Goal: Task Accomplishment & Management: Manage account settings

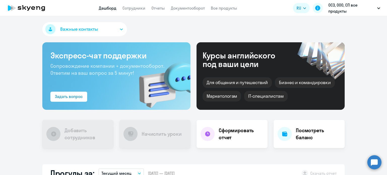
select select "30"
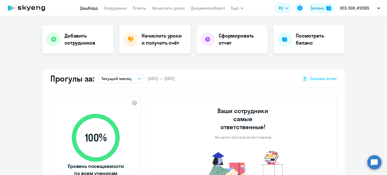
select select "30"
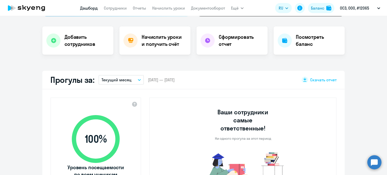
scroll to position [50, 0]
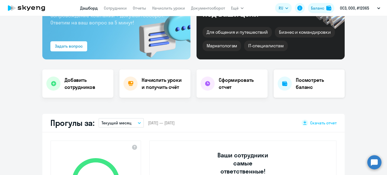
click at [296, 88] on h4 "Посмотреть баланс" at bounding box center [318, 84] width 45 height 14
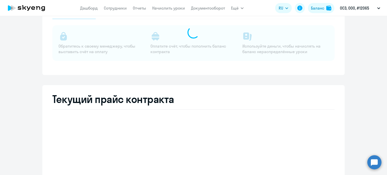
select select "english_adult_not_native_speaker"
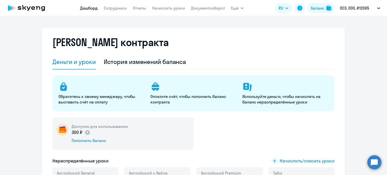
click at [94, 9] on link "Дашборд" at bounding box center [89, 8] width 18 height 5
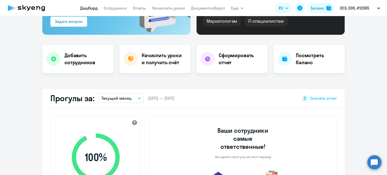
select select "30"
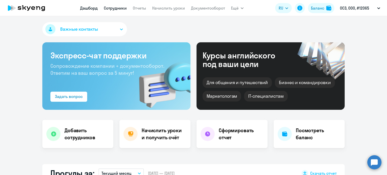
click at [124, 9] on link "Сотрудники" at bounding box center [115, 8] width 23 height 5
select select "30"
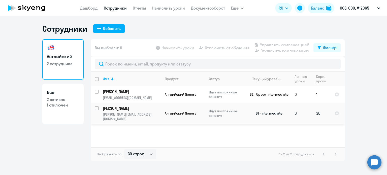
click at [270, 111] on td "B1 - Intermediate" at bounding box center [267, 113] width 47 height 21
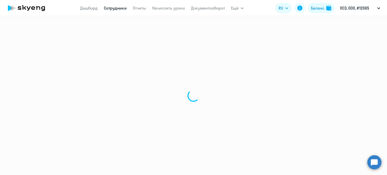
select select "english"
select select "30"
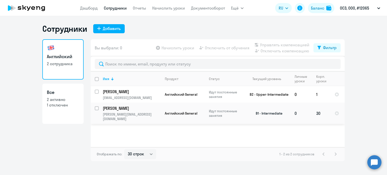
click at [97, 109] on input "select row 15087773" at bounding box center [100, 111] width 10 height 10
checkbox input "true"
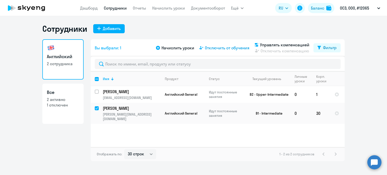
click at [225, 50] on span "Отключить от обучения" at bounding box center [227, 48] width 45 height 6
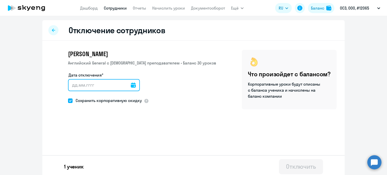
click at [75, 86] on input "Дата отключения*" at bounding box center [104, 85] width 72 height 12
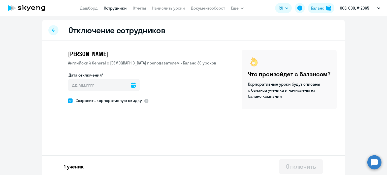
click at [68, 102] on span at bounding box center [70, 101] width 5 height 5
click at [68, 101] on input "Сохранить корпоративную скидку" at bounding box center [68, 101] width 0 height 0
checkbox input "false"
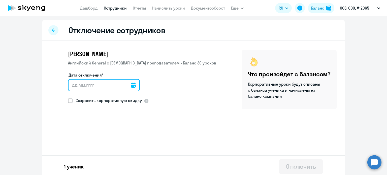
click at [80, 85] on input "Дата отключения*" at bounding box center [104, 85] width 72 height 12
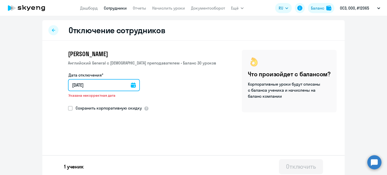
type input "21.08.2025"
type input "21.8.2025"
click at [74, 84] on input "21.08.2025" at bounding box center [105, 85] width 74 height 12
type input "20.82.025"
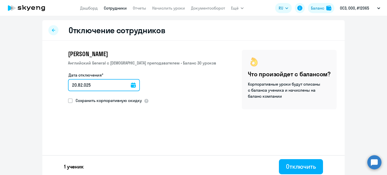
type input "22.08.2025"
type input "22.8.2025"
type input "22.08.2025"
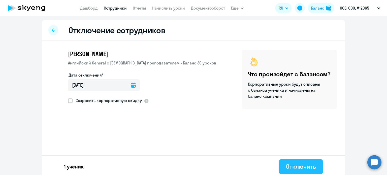
click at [286, 170] on div "Отключить" at bounding box center [301, 167] width 30 height 8
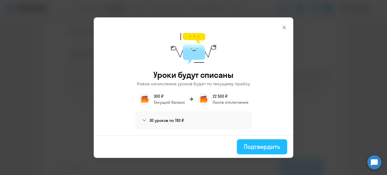
click at [254, 147] on div "Подтвердить" at bounding box center [262, 147] width 36 height 8
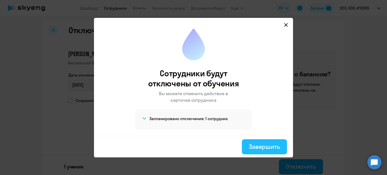
click at [270, 149] on div "Завершить" at bounding box center [264, 147] width 31 height 8
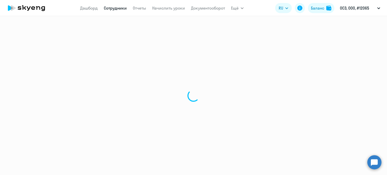
select select "30"
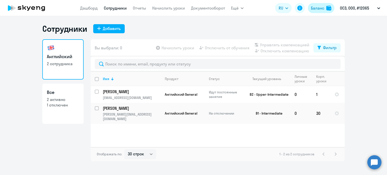
click at [324, 10] on div "Баланс" at bounding box center [317, 8] width 13 height 6
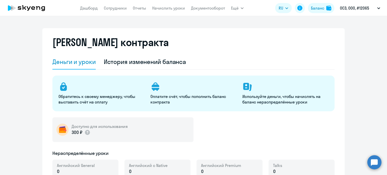
select select "english_adult_not_native_speaker"
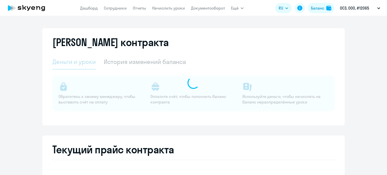
select select "english_adult_not_native_speaker"
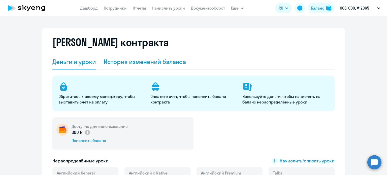
click at [161, 58] on div "История изменений баланса" at bounding box center [145, 62] width 82 height 8
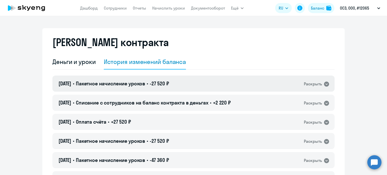
click at [285, 80] on div "24.05.2024 • Пакетное начисление уроков • -27 520 ₽ Раскрыть" at bounding box center [193, 84] width 283 height 16
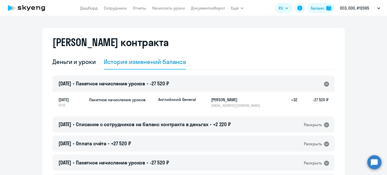
click at [285, 80] on div "24.05.2024 • Пакетное начисление уроков • -27 520 ₽ Раскрыть" at bounding box center [193, 84] width 283 height 16
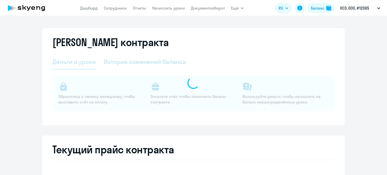
select select "english_adult_not_native_speaker"
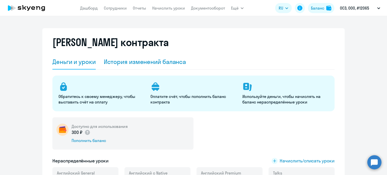
click at [143, 61] on div "История изменений баланса" at bounding box center [145, 62] width 82 height 8
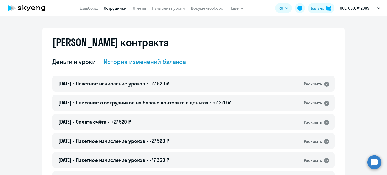
click at [116, 8] on link "Сотрудники" at bounding box center [115, 8] width 23 height 5
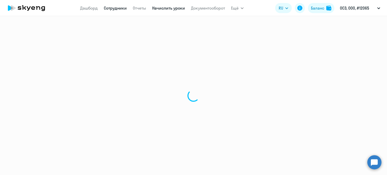
select select "30"
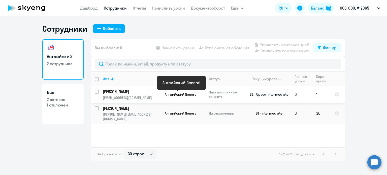
click at [174, 95] on span "Английский General" at bounding box center [181, 94] width 33 height 5
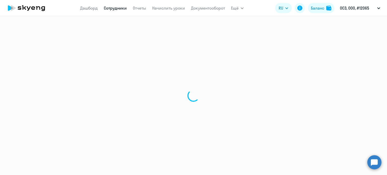
select select "english"
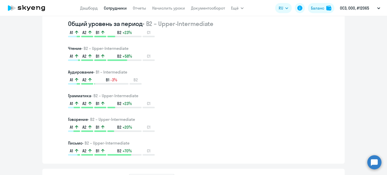
scroll to position [252, 0]
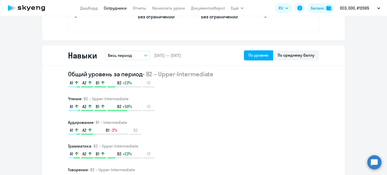
click at [140, 57] on button "Весь период" at bounding box center [127, 56] width 45 height 10
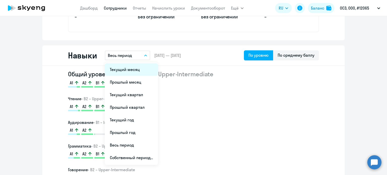
click at [134, 67] on li "Текущий месяц" at bounding box center [131, 69] width 53 height 13
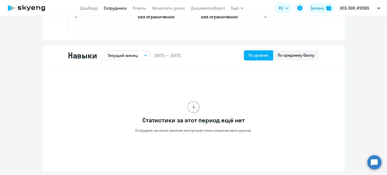
click at [141, 57] on button "Текущий месяц" at bounding box center [127, 56] width 45 height 10
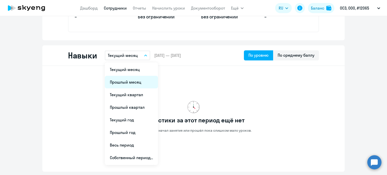
click at [126, 83] on li "Прошлый месяц" at bounding box center [131, 82] width 53 height 13
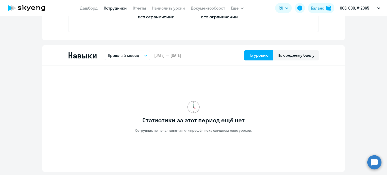
click at [141, 58] on button "Прошлый месяц" at bounding box center [127, 56] width 45 height 10
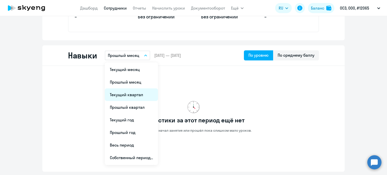
click at [123, 96] on li "Текущий квартал" at bounding box center [131, 95] width 53 height 13
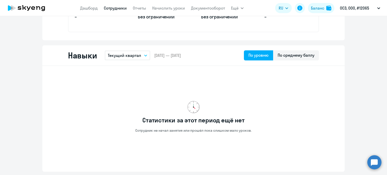
click at [142, 58] on button "Текущий квартал" at bounding box center [127, 56] width 45 height 10
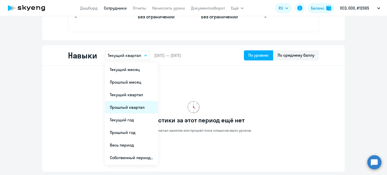
click at [125, 110] on li "Прошлый квартал" at bounding box center [131, 107] width 53 height 13
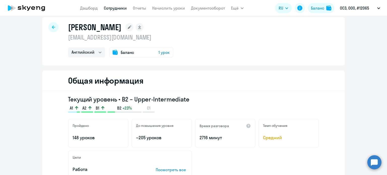
scroll to position [0, 0]
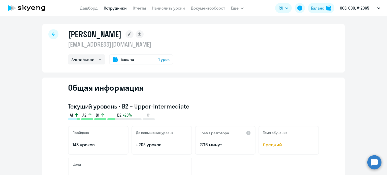
click at [166, 11] on app-menu-item-link "Начислить уроки" at bounding box center [168, 8] width 33 height 6
click at [168, 9] on link "Начислить уроки" at bounding box center [168, 8] width 33 height 5
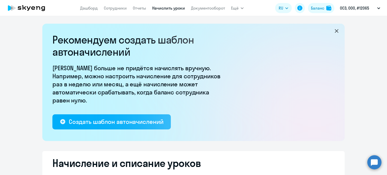
select select "10"
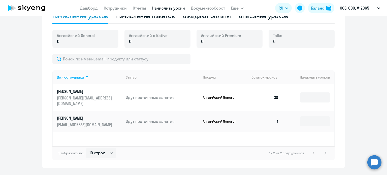
scroll to position [177, 0]
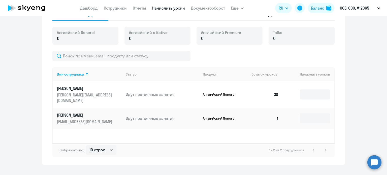
click at [68, 89] on p "Лутцев Руслан" at bounding box center [85, 89] width 57 height 6
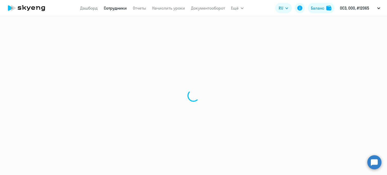
select select "english"
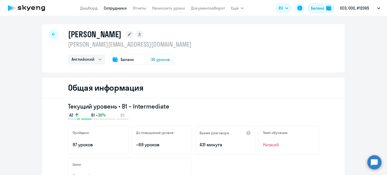
click at [51, 32] on div at bounding box center [53, 34] width 10 height 10
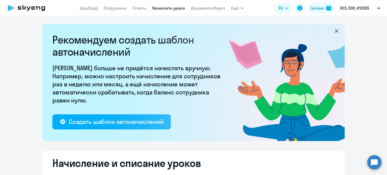
select select "10"
click at [119, 10] on link "Сотрудники" at bounding box center [115, 8] width 23 height 5
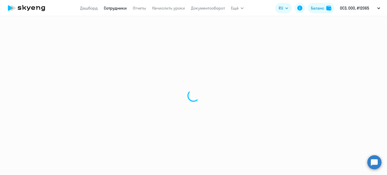
select select "30"
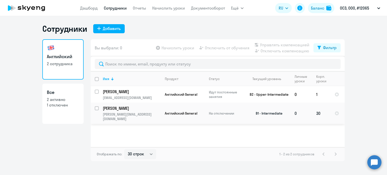
click at [97, 109] on input "select row 15087773" at bounding box center [100, 111] width 10 height 10
checkbox input "true"
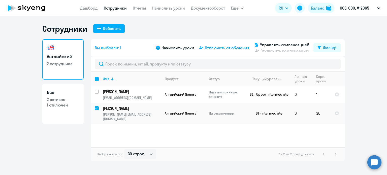
click at [221, 47] on span "Отключить от обучения" at bounding box center [227, 48] width 45 height 6
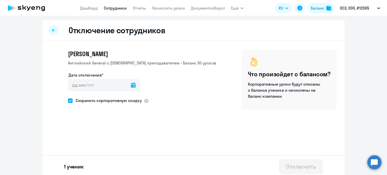
scroll to position [3, 0]
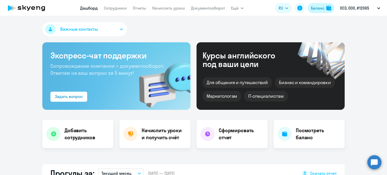
select select "30"
click at [313, 11] on button "Баланс" at bounding box center [321, 8] width 26 height 10
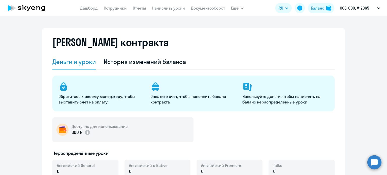
select select "english_adult_not_native_speaker"
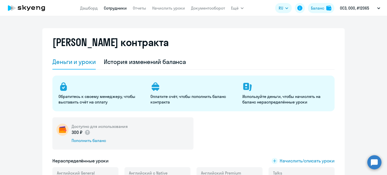
click at [119, 10] on link "Сотрудники" at bounding box center [115, 8] width 23 height 5
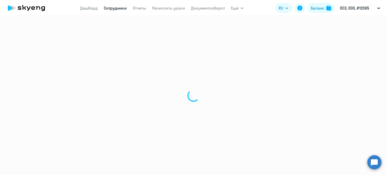
select select "30"
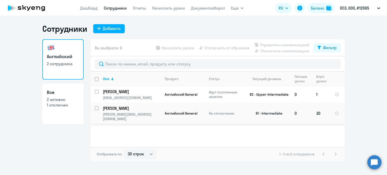
click at [97, 108] on input "select row 15087773" at bounding box center [100, 111] width 10 height 10
checkbox input "true"
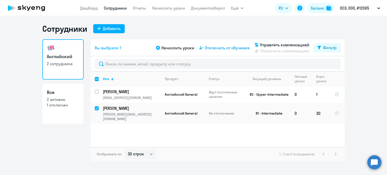
click at [218, 47] on span "Отключить от обучения" at bounding box center [227, 48] width 45 height 6
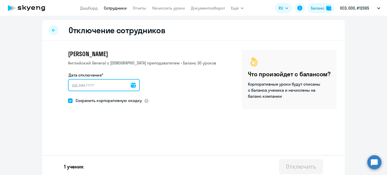
click at [96, 83] on input "Дата отключения*" at bounding box center [104, 85] width 72 height 12
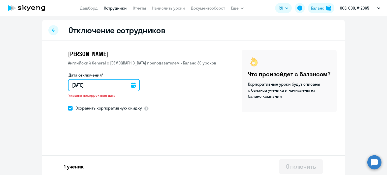
type input "[DATE]"
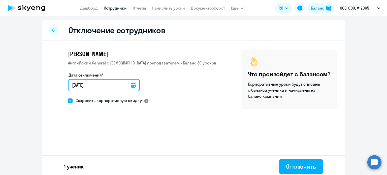
type input "[DATE]"
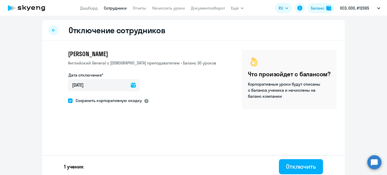
click at [144, 102] on div at bounding box center [146, 101] width 5 height 5
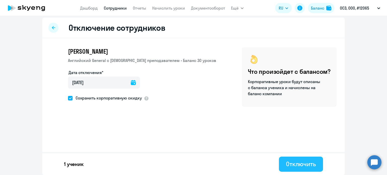
click at [299, 165] on div "Отключить" at bounding box center [301, 164] width 30 height 8
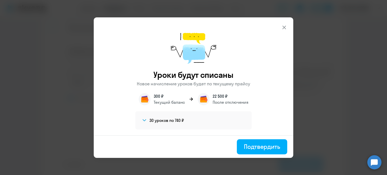
click at [172, 122] on h4 "30 уроков по 740 ₽" at bounding box center [167, 121] width 35 height 6
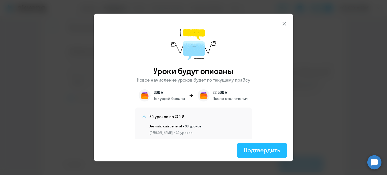
click at [260, 152] on div "Подтвердить" at bounding box center [262, 150] width 36 height 8
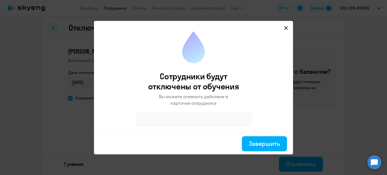
click at [181, 111] on div "Сотрудники будут отключены от обучения Вы можете отменить действие в карточке с…" at bounding box center [193, 82] width 191 height 102
click at [281, 148] on button "Завершить" at bounding box center [264, 143] width 45 height 15
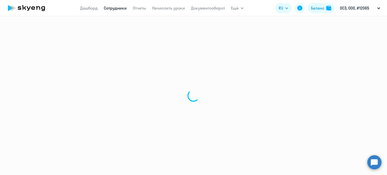
select select "30"
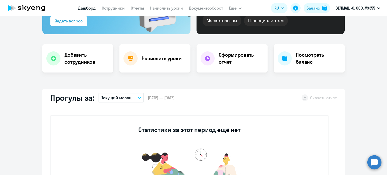
select select "30"
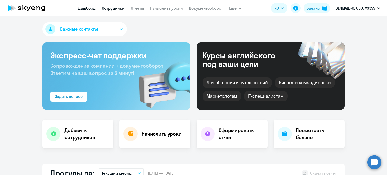
click at [116, 9] on link "Сотрудники" at bounding box center [113, 8] width 23 height 5
select select "30"
